Goal: Task Accomplishment & Management: Manage account settings

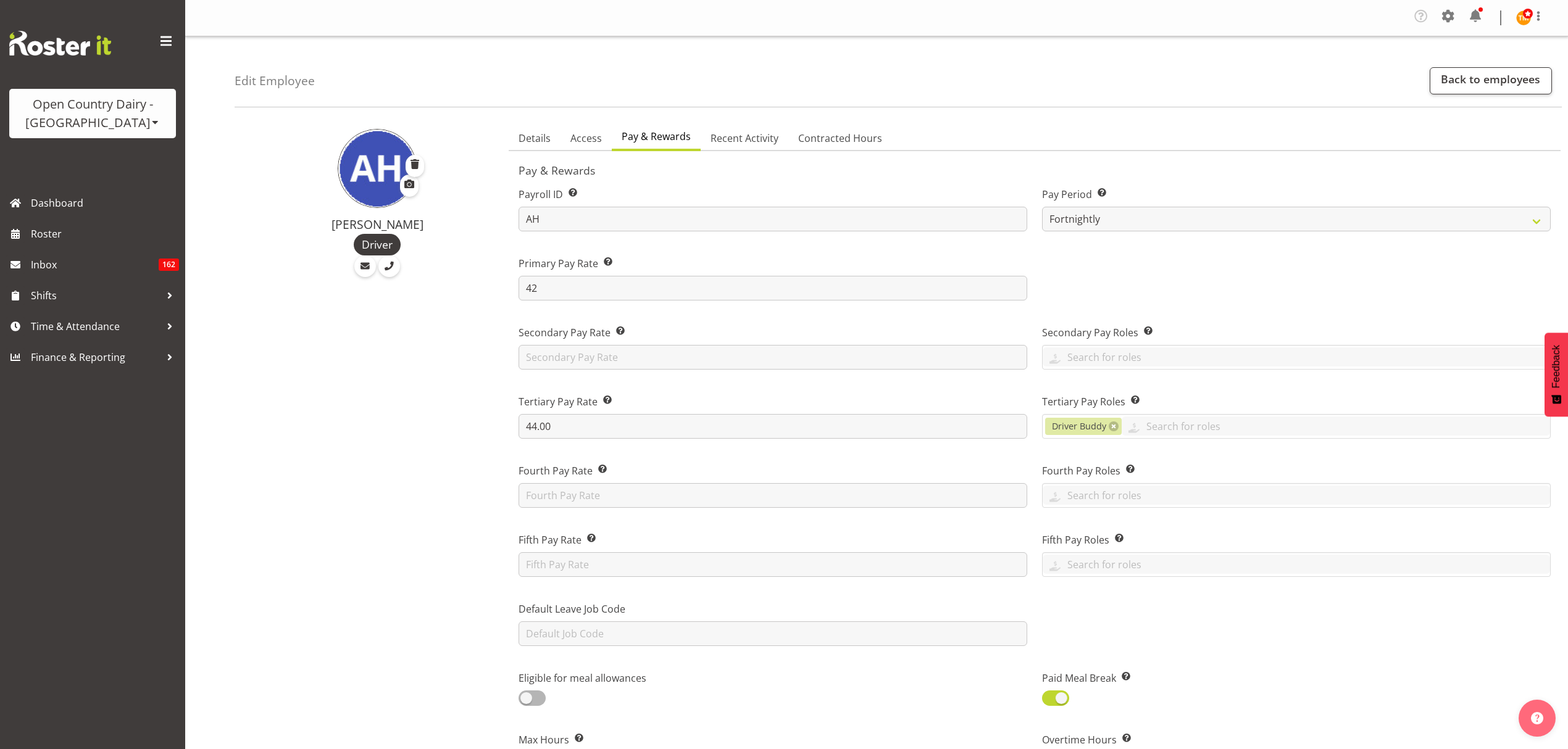
select select "manual"
select select "fixed"
select select "roster_fixed"
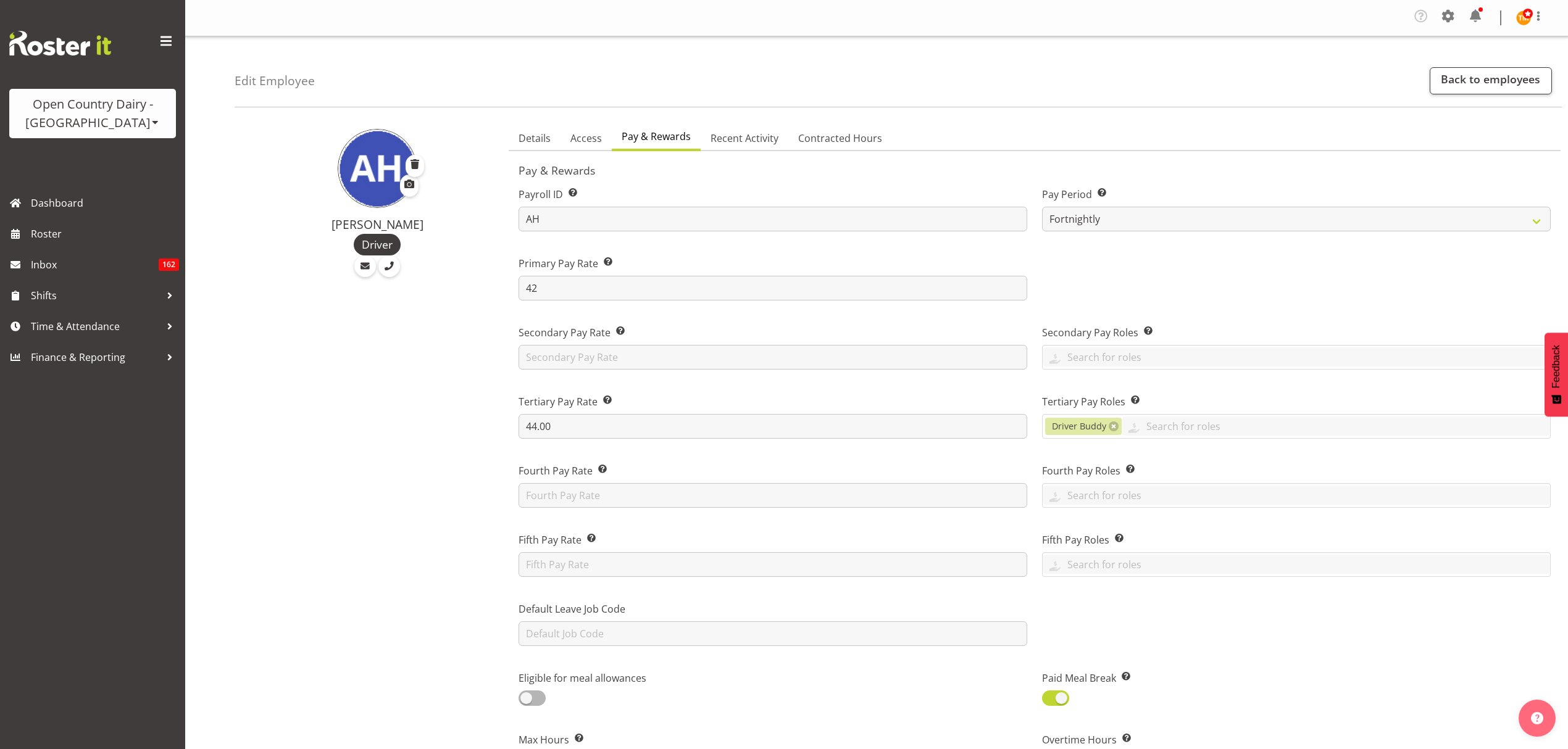
select select "day"
click at [88, 228] on span "Roster" at bounding box center [105, 233] width 148 height 19
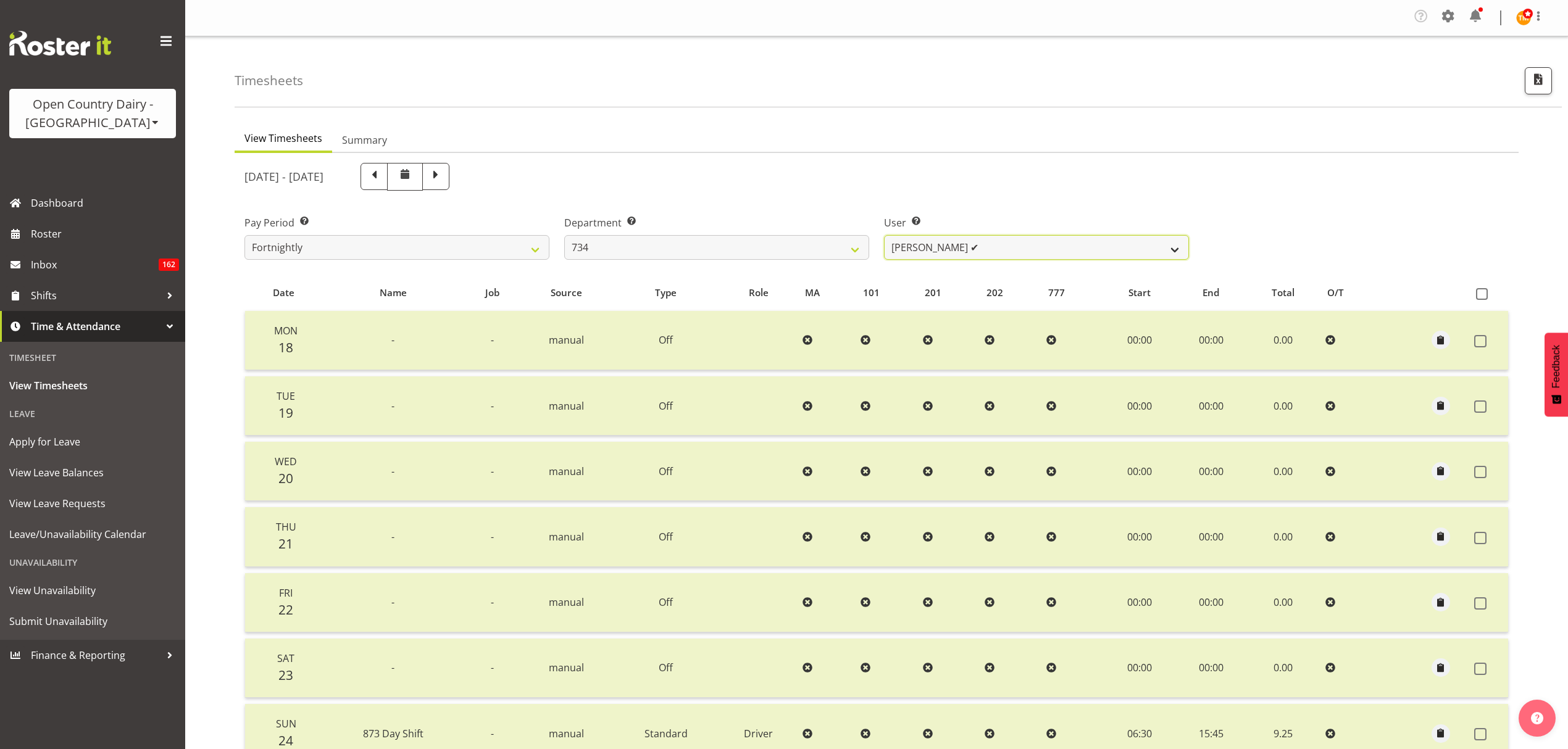
click at [1074, 237] on select "Justin Spicer ✔ Ryan Thompson ✔ Tracey Chittock ✔ Zachary Shanks ✔" at bounding box center [1036, 248] width 305 height 25
